Goal: Transaction & Acquisition: Purchase product/service

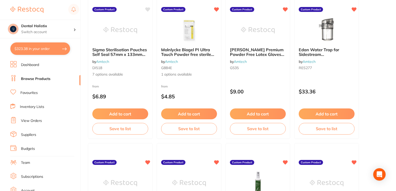
click at [42, 79] on link "Browse Products" at bounding box center [36, 78] width 30 height 5
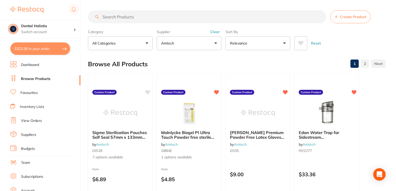
click at [215, 41] on button "Amtech" at bounding box center [189, 43] width 65 height 14
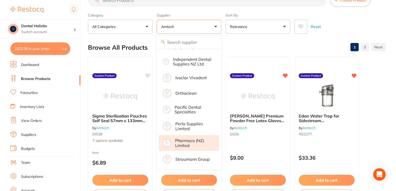
scroll to position [52, 0]
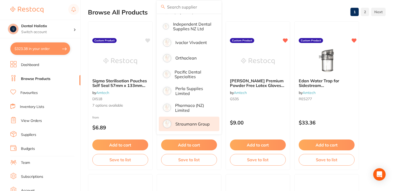
click at [191, 126] on li "Straumann Group" at bounding box center [189, 124] width 61 height 15
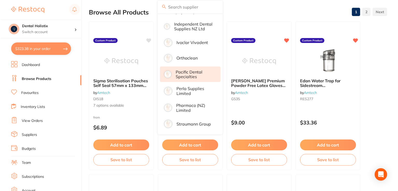
scroll to position [0, 0]
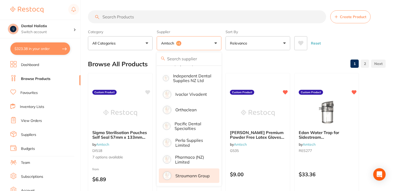
click at [217, 44] on button "Amtech +1" at bounding box center [189, 43] width 65 height 14
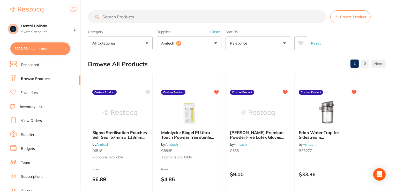
click at [215, 32] on button "Clear" at bounding box center [215, 32] width 13 height 5
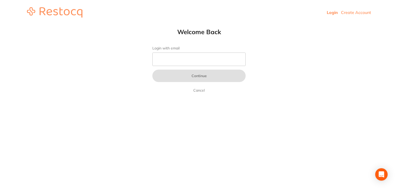
click at [330, 13] on link "Login" at bounding box center [332, 12] width 11 height 5
click at [55, 25] on html "Login Create Account Welcome Back Login with email Continue Cancel Welcome back…" at bounding box center [199, 12] width 398 height 25
click at [168, 59] on input "Login with email" at bounding box center [198, 59] width 93 height 13
type input "[EMAIL_ADDRESS][DOMAIN_NAME]"
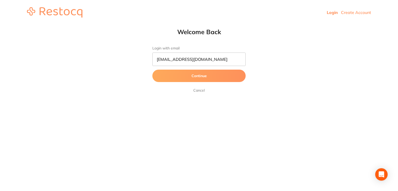
click at [211, 74] on button "Continue" at bounding box center [198, 76] width 93 height 12
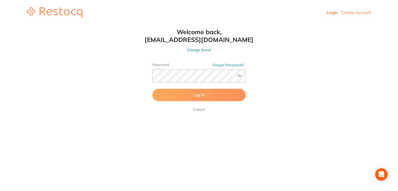
click at [207, 97] on button "Log In" at bounding box center [198, 95] width 93 height 12
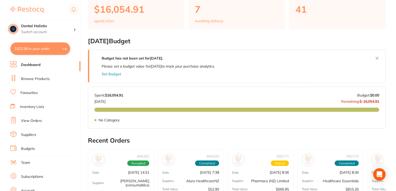
scroll to position [52, 0]
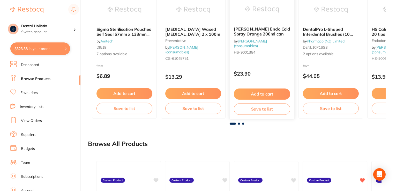
scroll to position [259, 0]
